Goal: Information Seeking & Learning: Find specific page/section

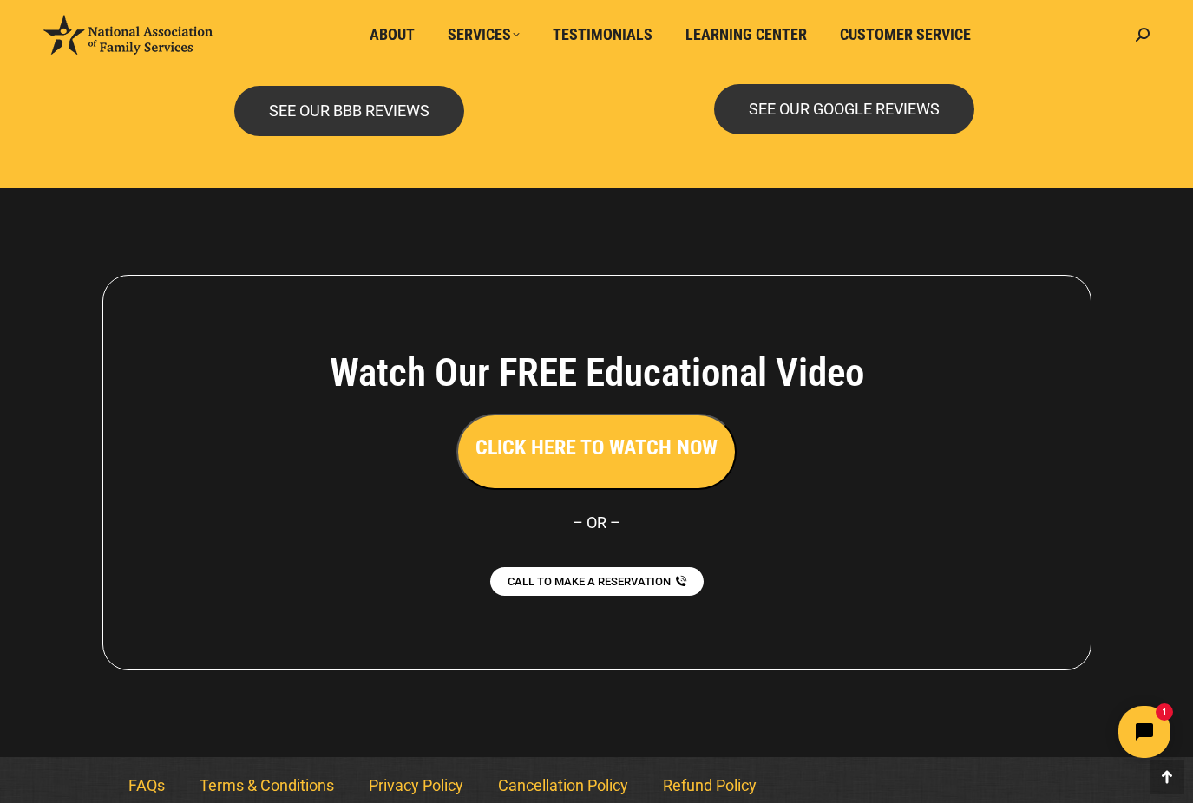
scroll to position [3754, 0]
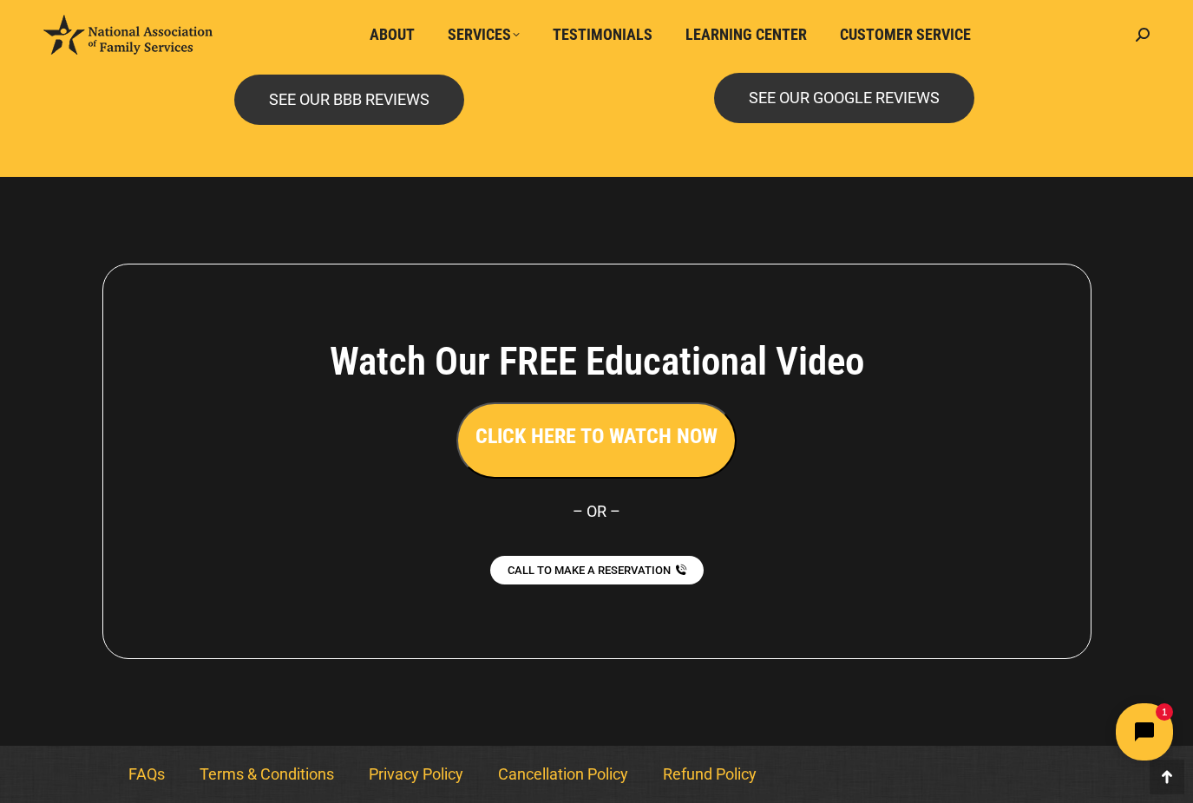
click at [1155, 708] on html "1" at bounding box center [1036, 732] width 298 height 82
click at [147, 772] on link "FAQs" at bounding box center [146, 775] width 71 height 40
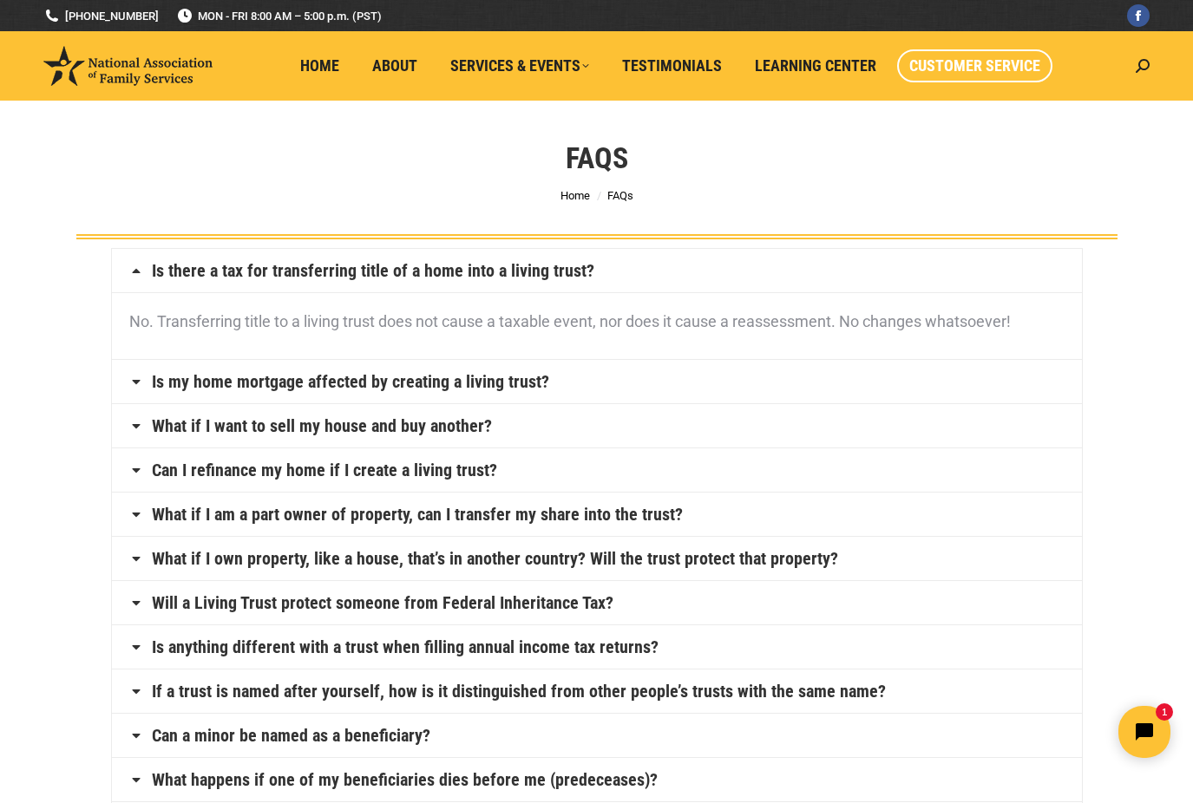
click at [974, 69] on span "Customer Service" at bounding box center [974, 65] width 131 height 19
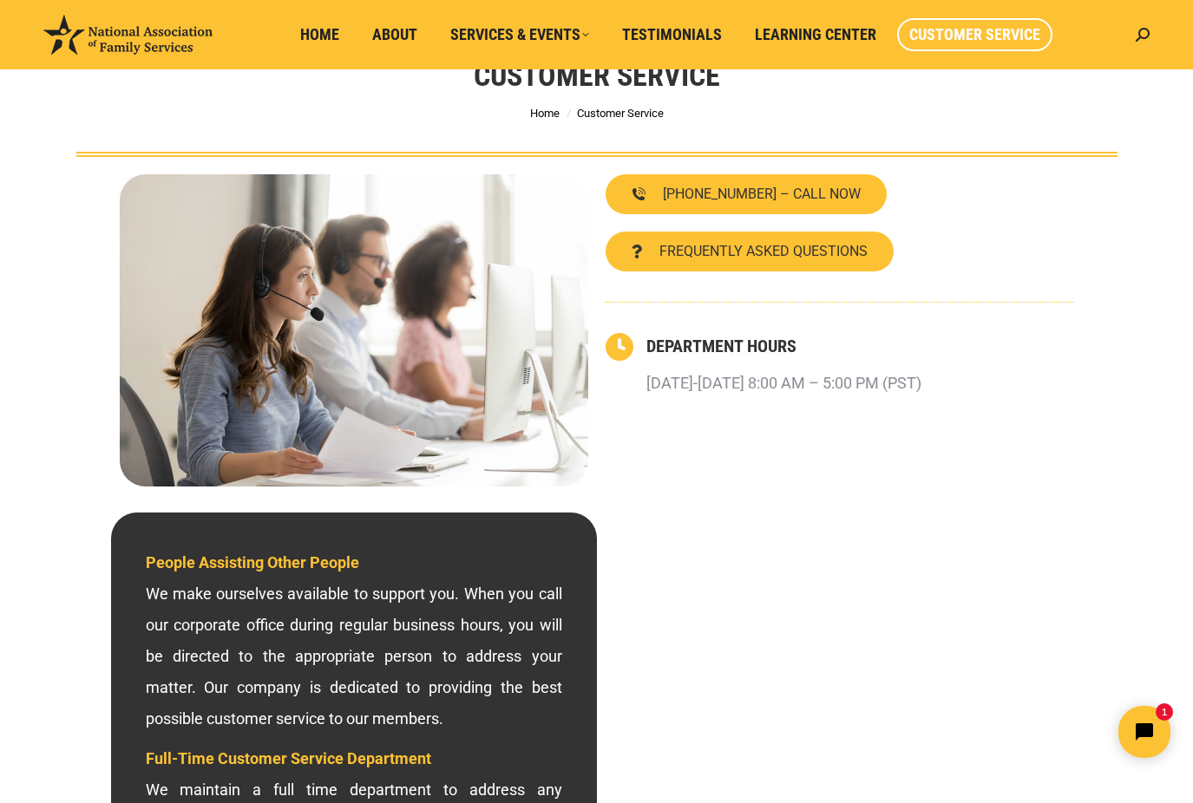
scroll to position [87, 0]
